Goal: Use online tool/utility: Utilize a website feature to perform a specific function

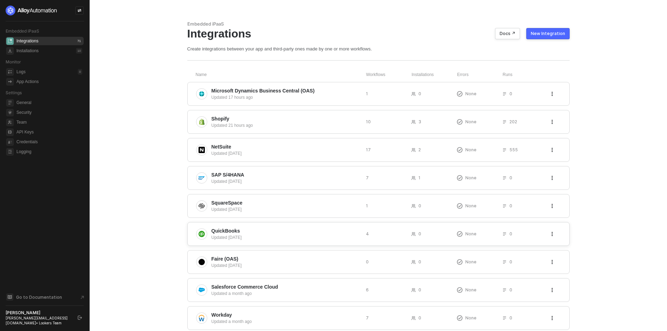
click at [291, 225] on div "QuickBooks Updated 19 days ago 4 0 None 0" at bounding box center [378, 234] width 382 height 24
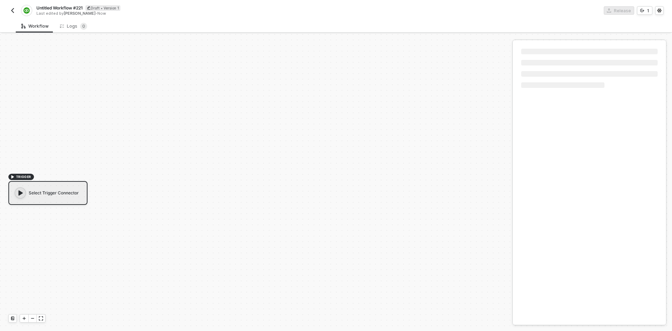
scroll to position [13, 0]
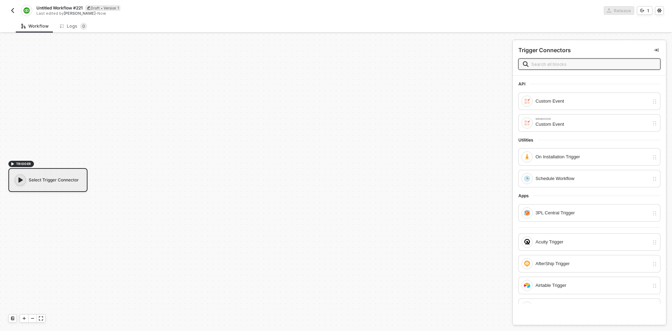
click at [563, 168] on div "On Installation Trigger Schedule Workflow" at bounding box center [590, 167] width 142 height 39
click at [562, 154] on div "On Installation Trigger" at bounding box center [593, 157] width 114 height 8
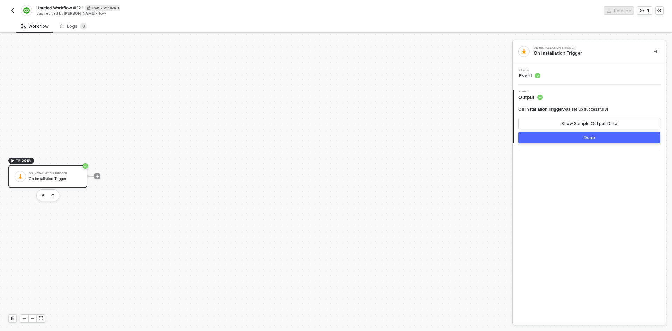
click at [566, 137] on button "Done" at bounding box center [590, 137] width 142 height 11
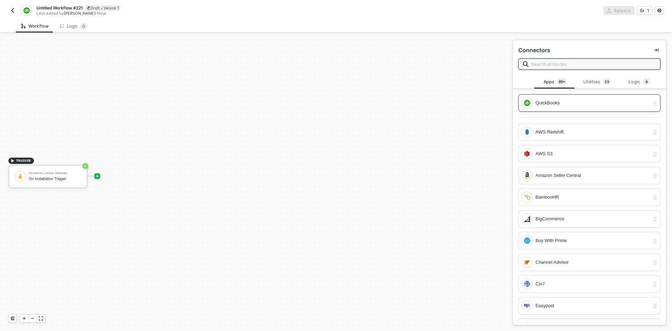
click at [548, 104] on div "QuickBooks" at bounding box center [593, 103] width 114 height 8
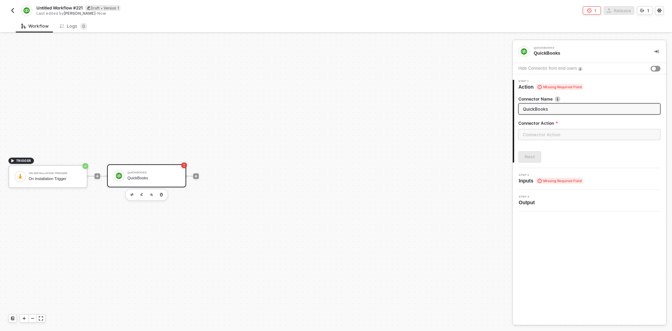
click at [549, 128] on div "Connector Action" at bounding box center [590, 124] width 142 height 9
click at [551, 131] on input "text" at bounding box center [590, 134] width 142 height 11
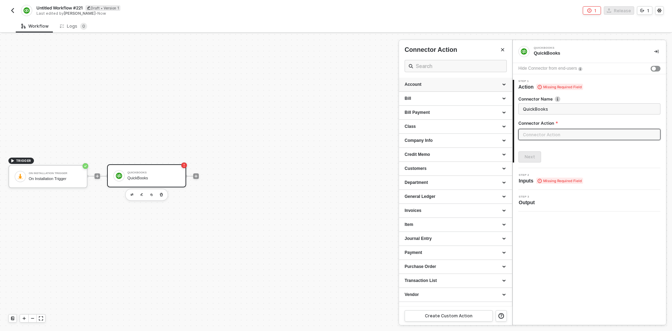
click at [428, 82] on div "Account" at bounding box center [456, 85] width 102 height 6
click at [450, 151] on div "Query a Account" at bounding box center [456, 150] width 102 height 6
type input "Returns the results of the query."
type input "Account - Query a Account"
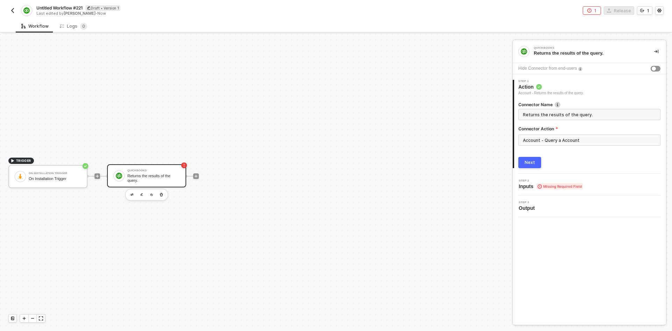
click at [530, 162] on div "Next" at bounding box center [530, 163] width 11 height 6
